Goal: Find specific page/section: Find specific page/section

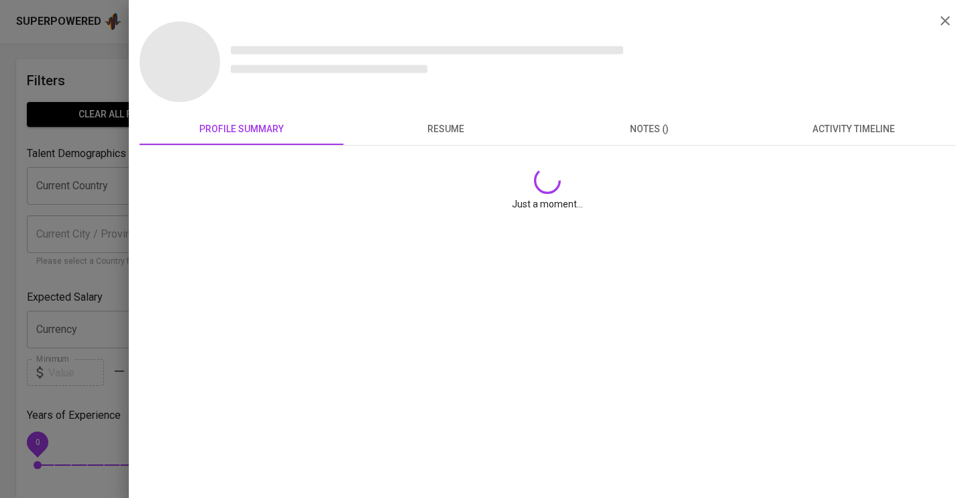
scroll to position [8, 0]
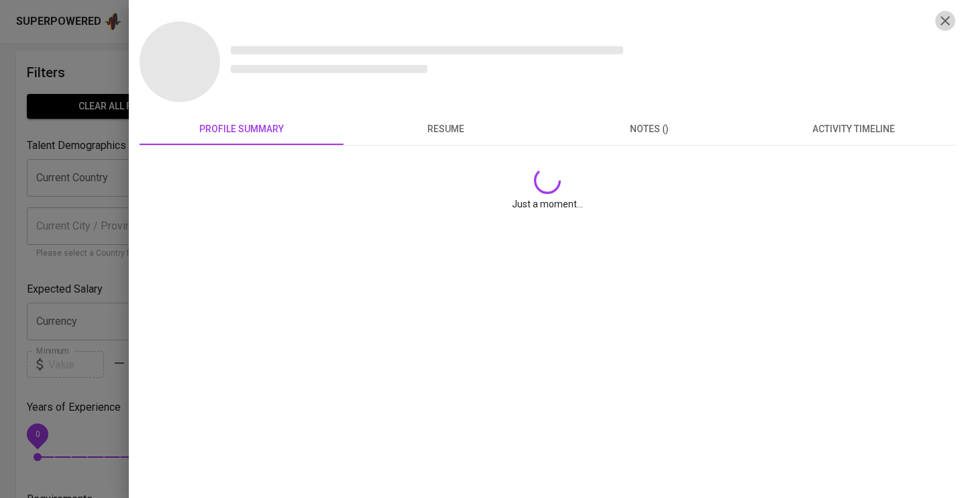
click at [946, 21] on icon "button" at bounding box center [944, 20] width 9 height 9
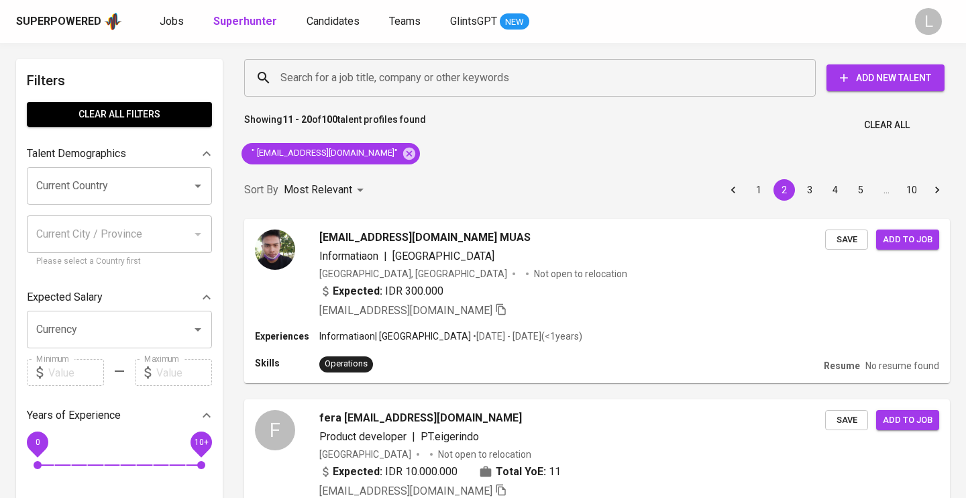
scroll to position [0, 0]
click at [402, 152] on icon at bounding box center [409, 153] width 15 height 15
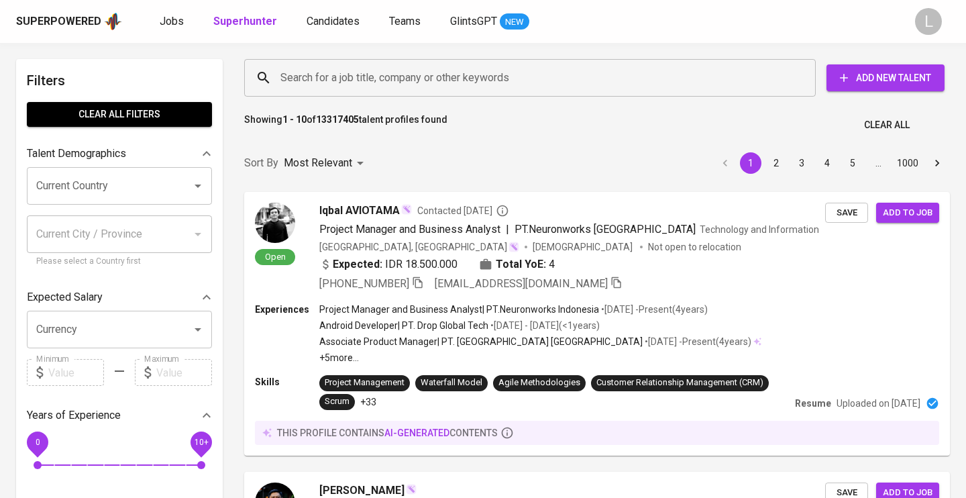
click at [390, 74] on input "Search for a job title, company or other keywords" at bounding box center [533, 77] width 512 height 25
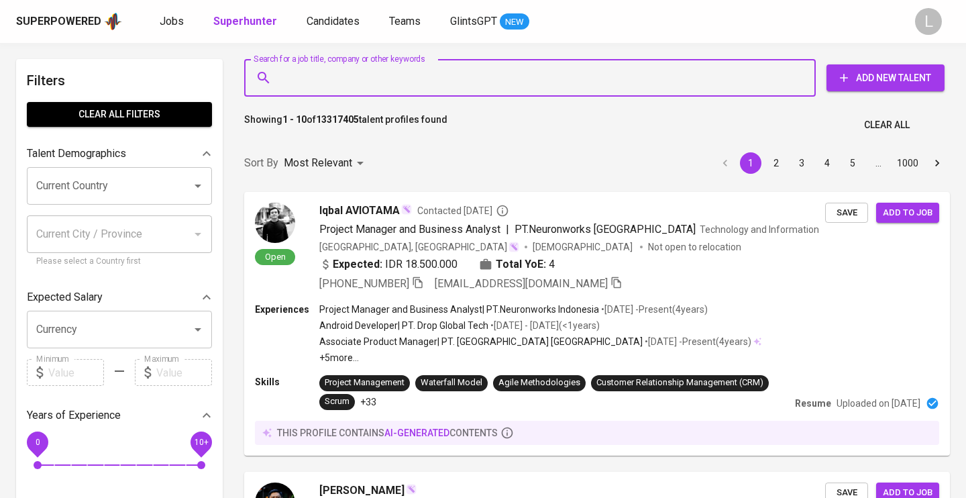
click at [390, 74] on input "Search for a job title, company or other keywords" at bounding box center [533, 77] width 512 height 25
click at [390, 75] on input """ at bounding box center [533, 77] width 512 height 25
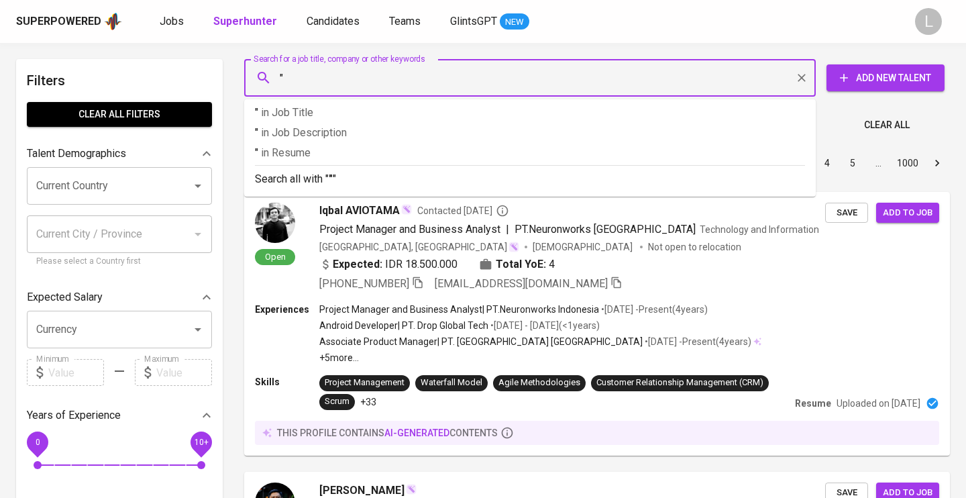
paste input "[EMAIL_ADDRESS][DOMAIN_NAME]"
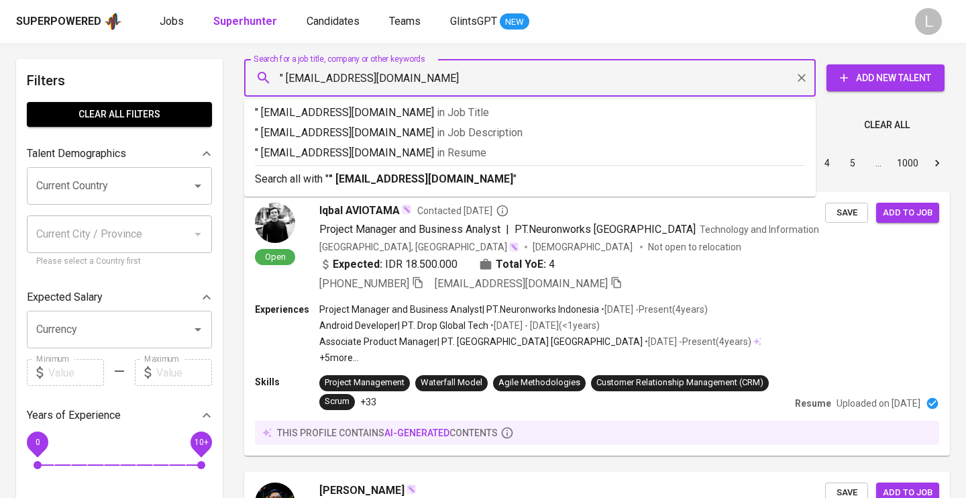
click at [288, 75] on input "" [EMAIL_ADDRESS][DOMAIN_NAME]" at bounding box center [533, 77] width 512 height 25
click at [407, 83] on input ""[EMAIL_ADDRESS][DOMAIN_NAME]" at bounding box center [533, 77] width 512 height 25
type input ""[EMAIL_ADDRESS][DOMAIN_NAME]""
click at [437, 149] on span "in [GEOGRAPHIC_DATA]" at bounding box center [462, 152] width 50 height 13
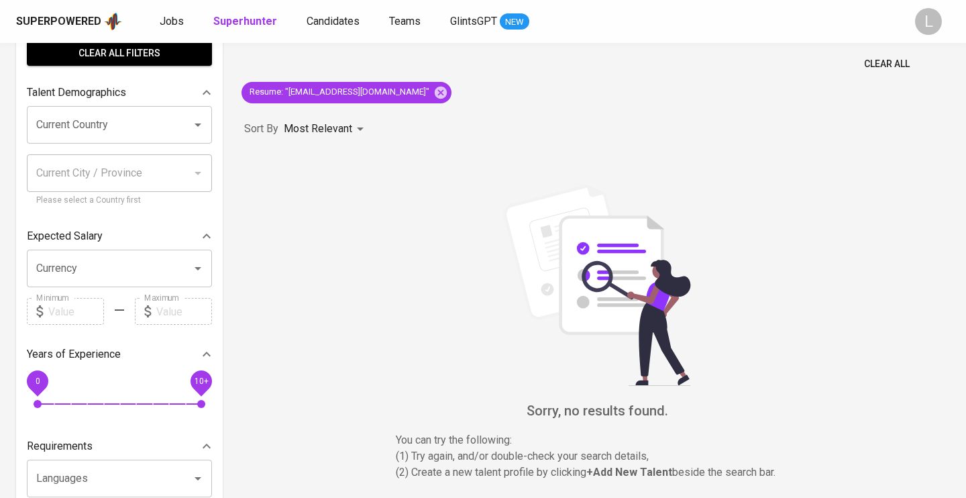
scroll to position [60, 0]
click at [433, 91] on icon at bounding box center [440, 93] width 15 height 15
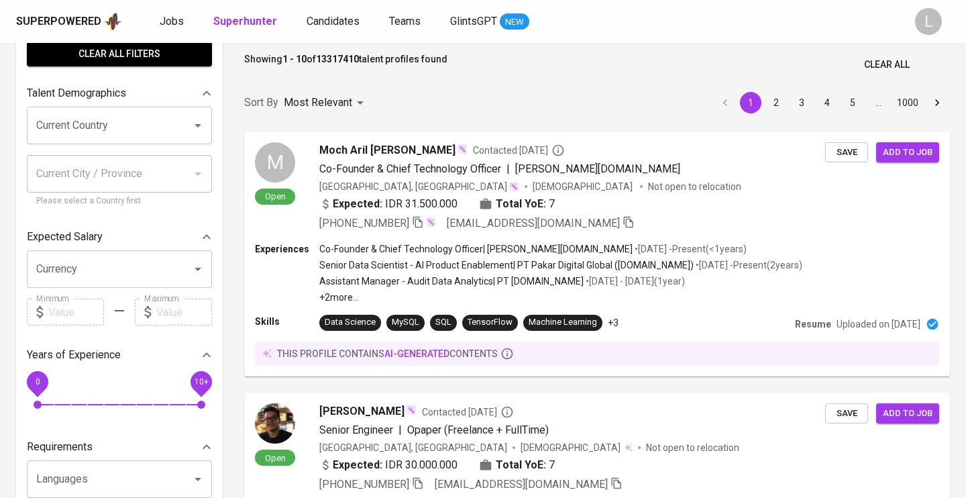
click at [357, 30] on input "Search for a job title, company or other keywords" at bounding box center [533, 17] width 512 height 25
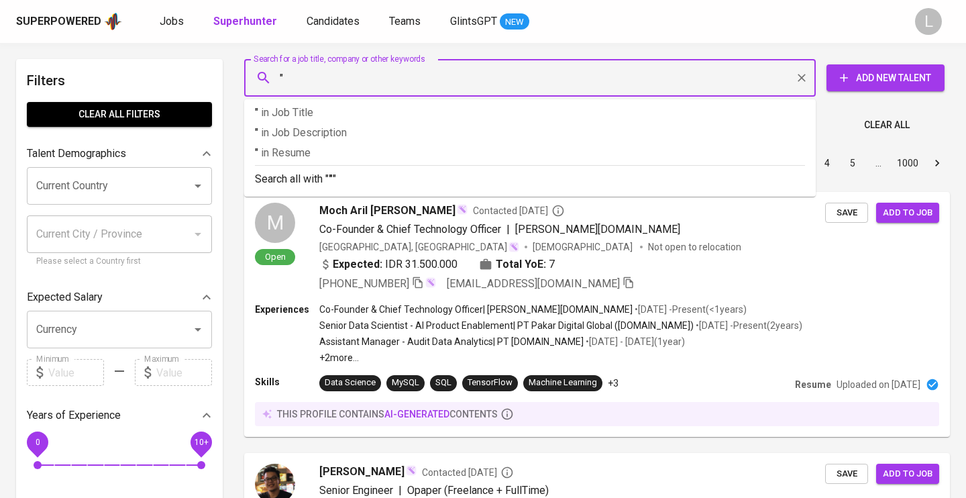
paste input "[PERSON_NAME] [PERSON_NAME] Tinny"
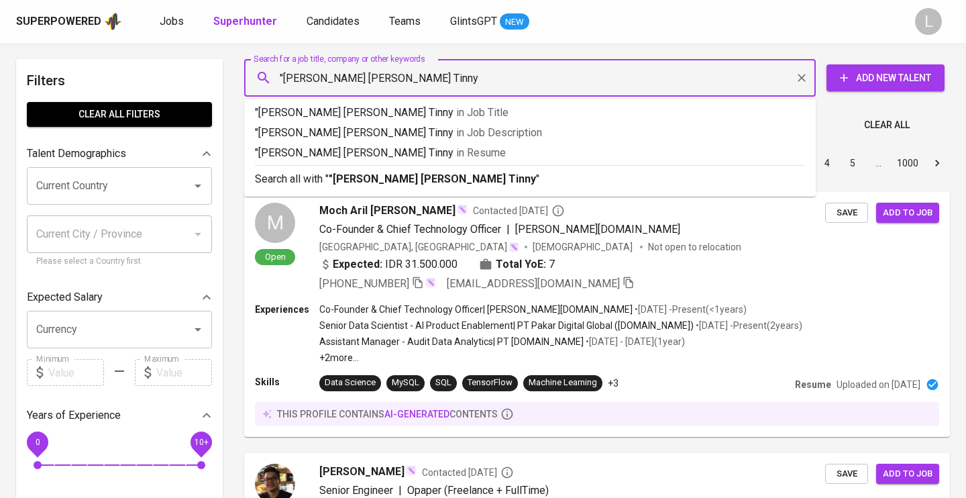
type input ""[PERSON_NAME] [PERSON_NAME] Tinny""
click at [409, 144] on li ""[PERSON_NAME] [PERSON_NAME] Tinny" in Job Description" at bounding box center [529, 135] width 571 height 20
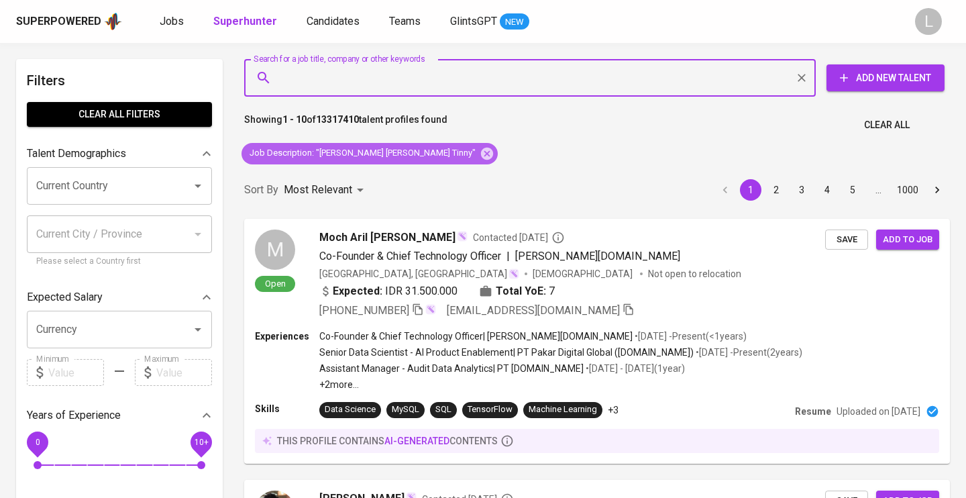
click at [409, 150] on span "Job Description : "[PERSON_NAME] [PERSON_NAME] Tinny"" at bounding box center [362, 153] width 242 height 13
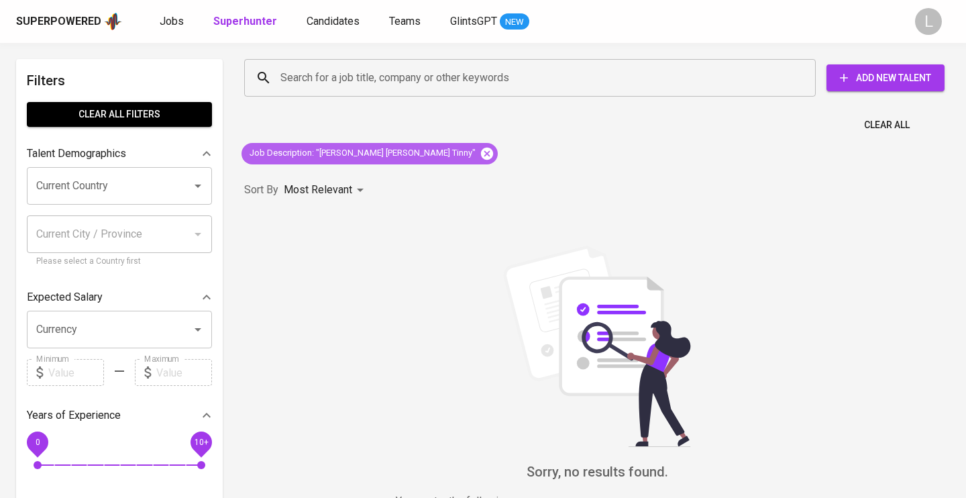
click at [479, 154] on icon at bounding box center [486, 153] width 15 height 15
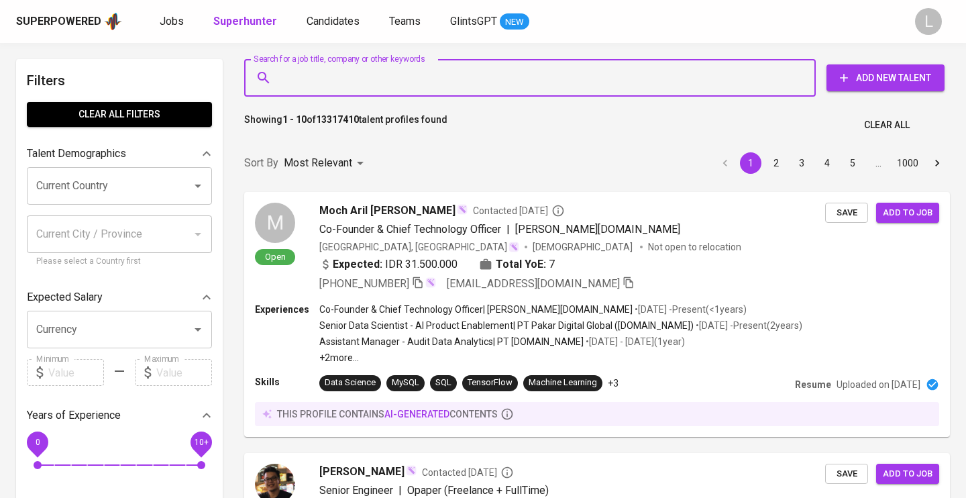
click at [345, 84] on input "Search for a job title, company or other keywords" at bounding box center [533, 77] width 512 height 25
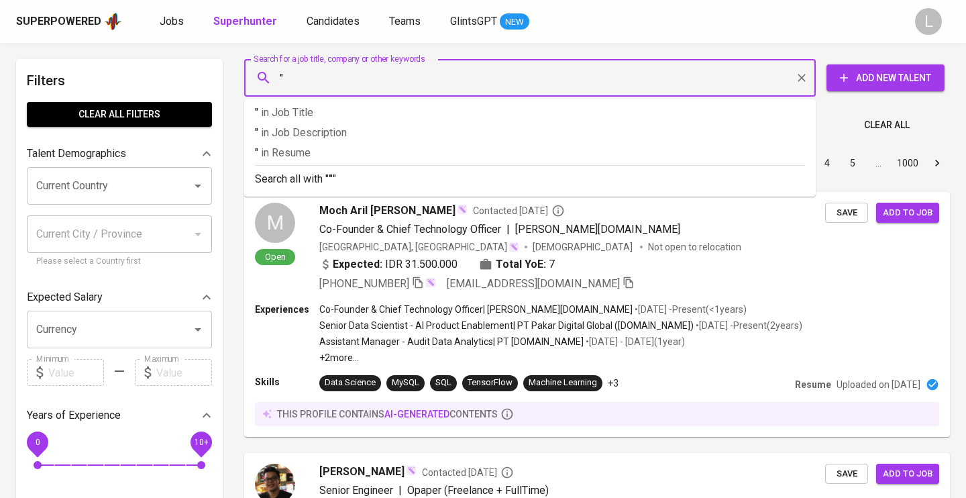
paste input "Visi MiraniVisi [PERSON_NAME]"
type input """
paste input "[EMAIL_ADDRESS][DOMAIN_NAME]"
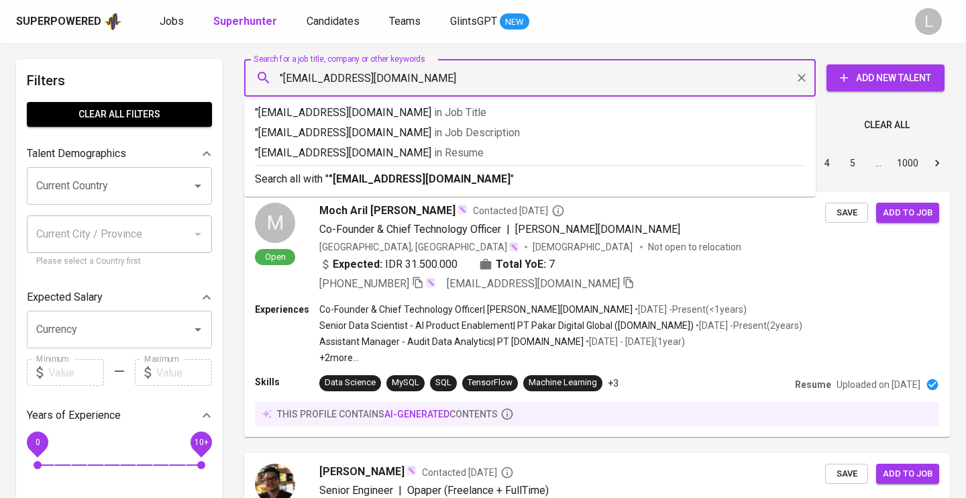
type input ""[EMAIL_ADDRESS][DOMAIN_NAME]""
click at [437, 155] on span "in [GEOGRAPHIC_DATA]" at bounding box center [462, 152] width 50 height 13
